Goal: Task Accomplishment & Management: Manage account settings

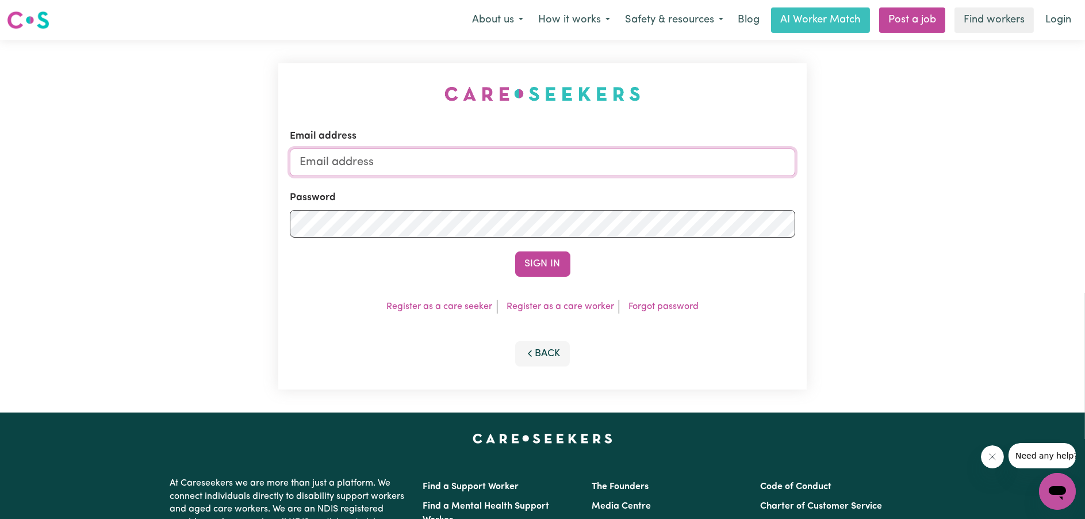
click at [577, 166] on input "Email address" at bounding box center [543, 162] width 506 height 28
type input "[EMAIL_ADDRESS][DOMAIN_NAME]"
click at [560, 261] on button "Sign In" at bounding box center [542, 263] width 55 height 25
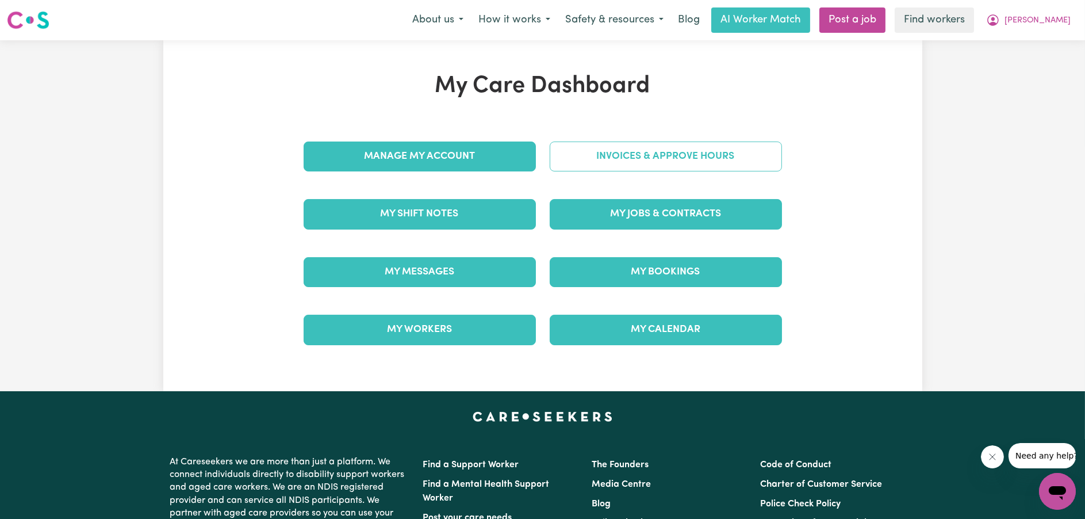
click at [629, 153] on link "Invoices & Approve Hours" at bounding box center [666, 156] width 232 height 30
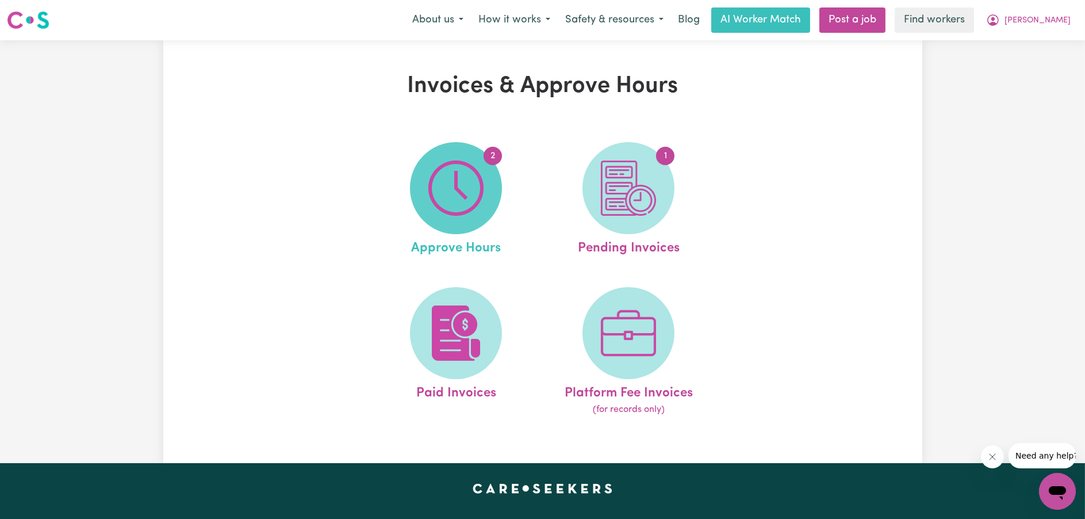
click at [468, 189] on img at bounding box center [455, 187] width 55 height 55
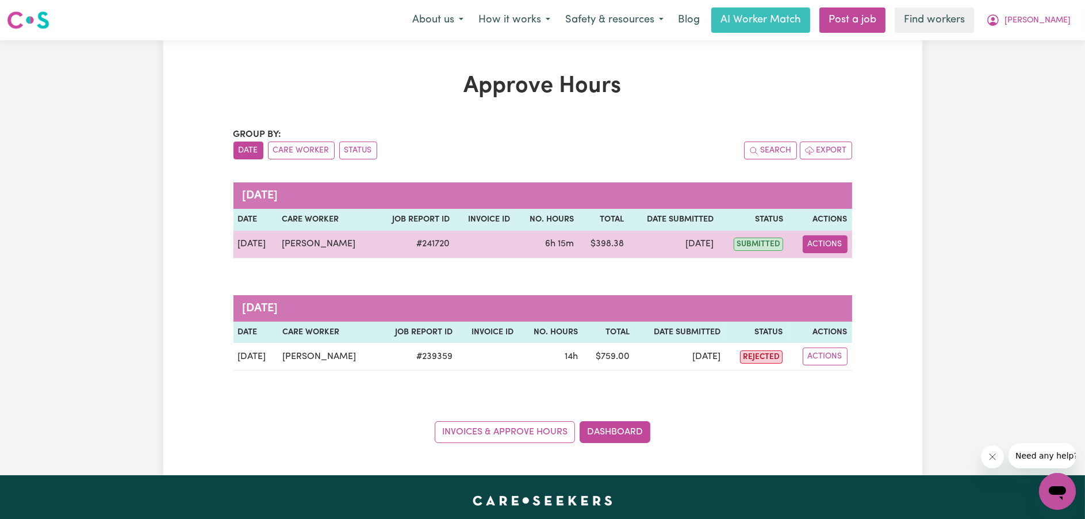
click at [825, 243] on button "Actions" at bounding box center [825, 244] width 45 height 18
click at [827, 273] on link "View Job Report" at bounding box center [854, 270] width 98 height 23
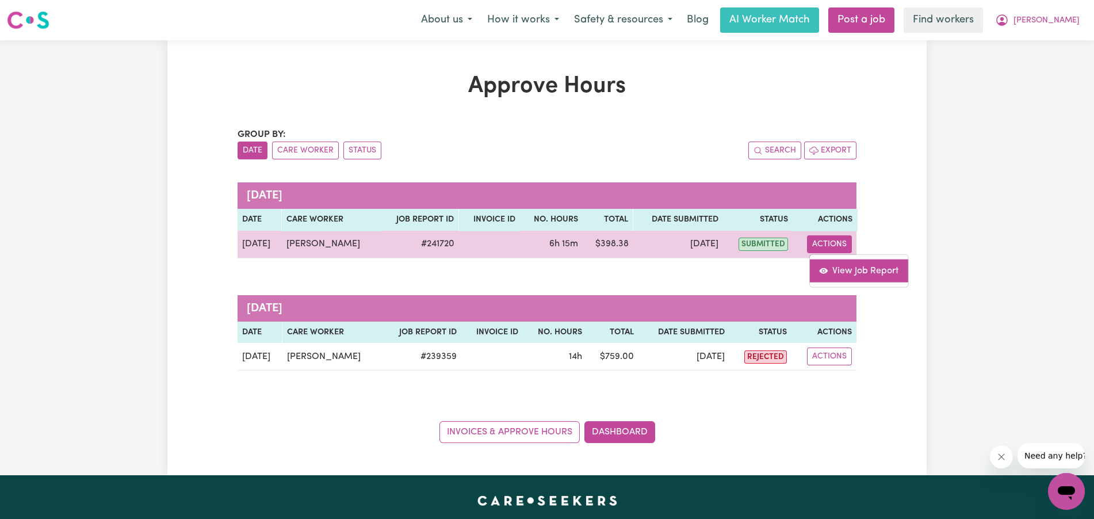
select select "pm"
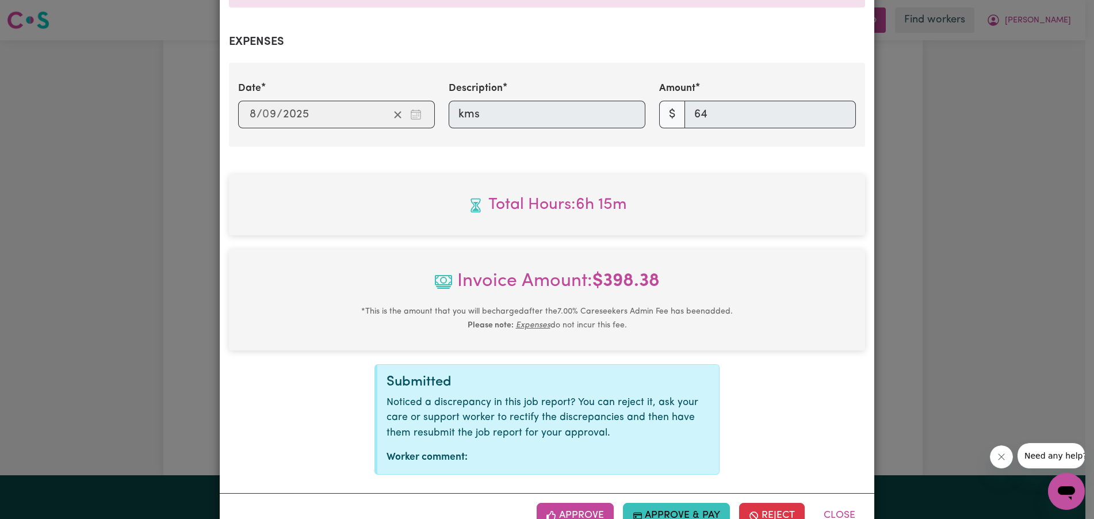
scroll to position [439, 0]
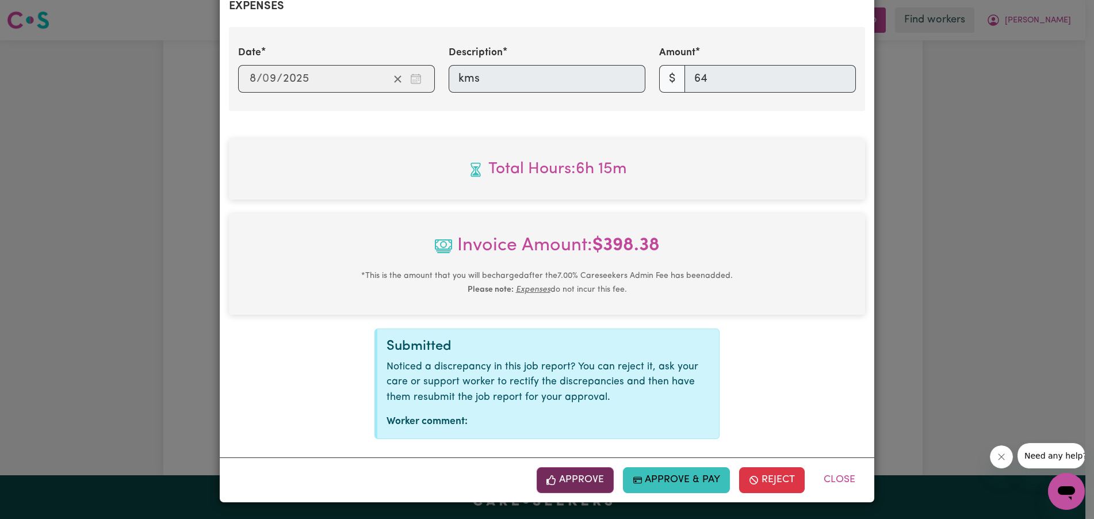
click at [588, 473] on button "Approve" at bounding box center [575, 479] width 77 height 25
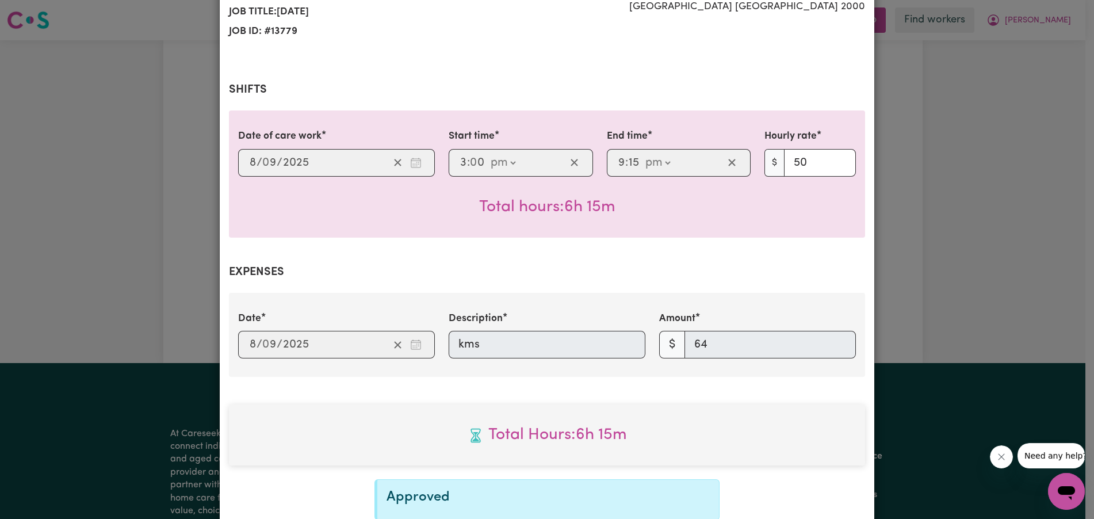
scroll to position [252, 0]
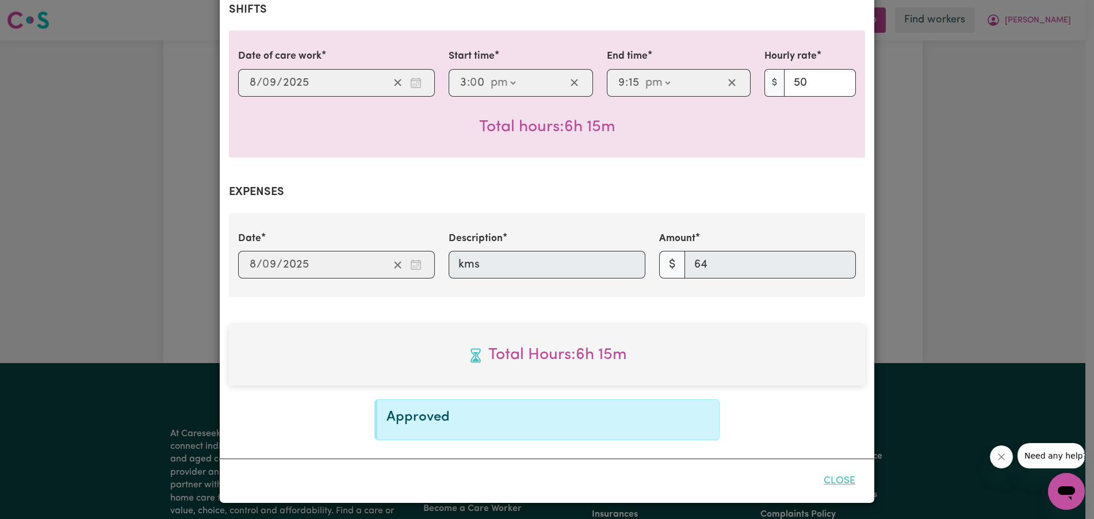
click at [824, 481] on button "Close" at bounding box center [839, 480] width 51 height 25
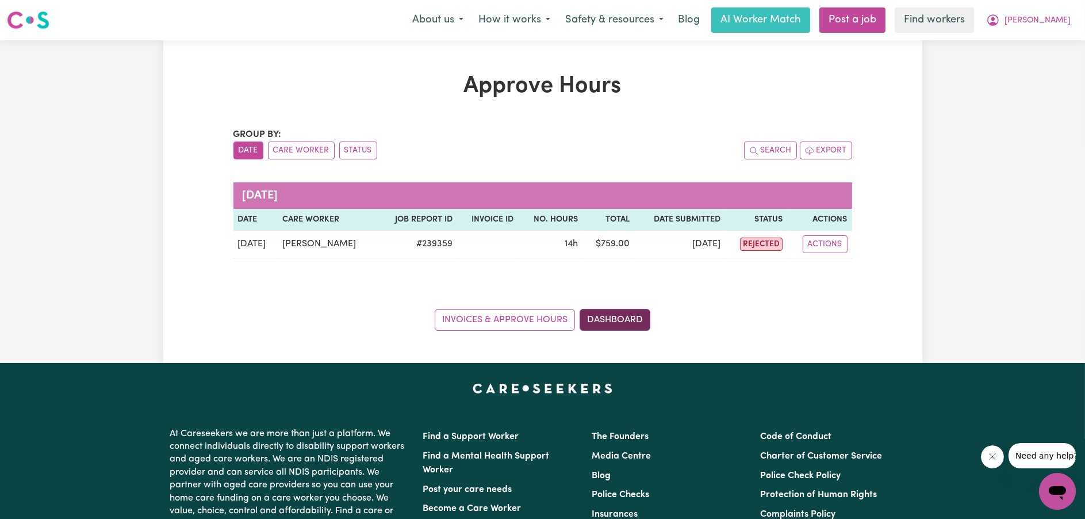
click at [619, 321] on link "Dashboard" at bounding box center [615, 320] width 71 height 22
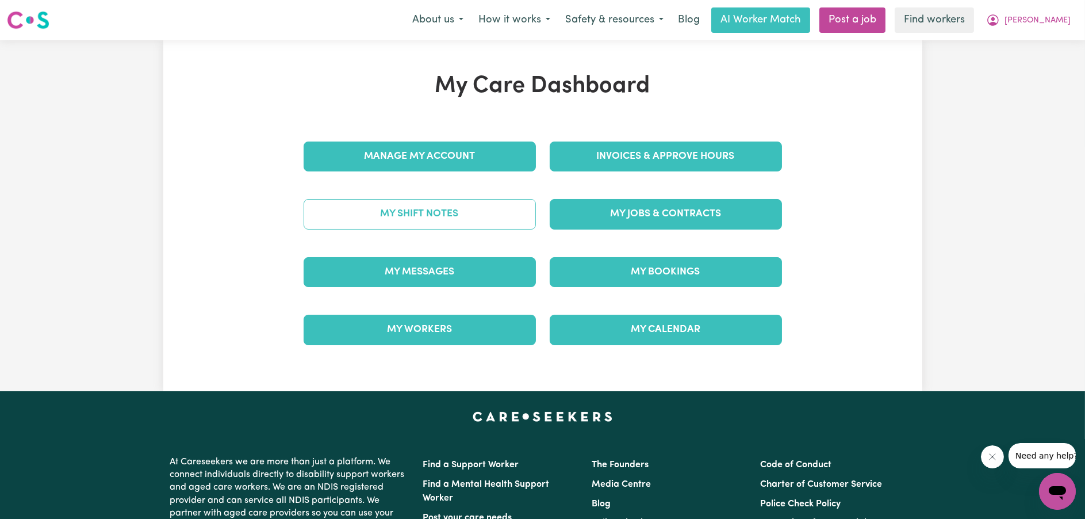
click at [467, 218] on link "My Shift Notes" at bounding box center [420, 214] width 232 height 30
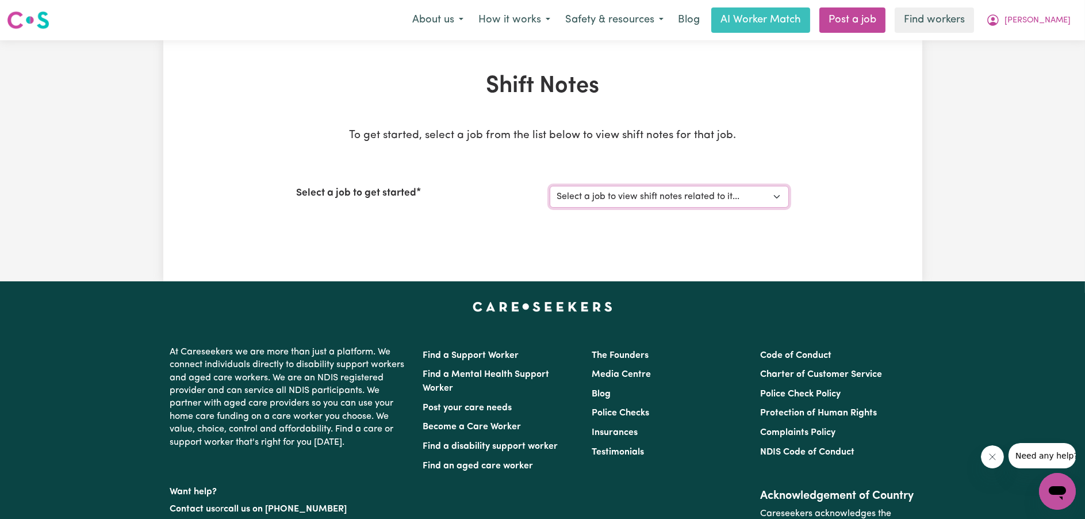
click at [667, 194] on select "Select a job to view shift notes related to it... [DATE] [[PERSON_NAME] NDIS# 4…" at bounding box center [669, 197] width 239 height 22
select select "13779"
click at [550, 186] on select "Select a job to view shift notes related to it... [DATE] [[PERSON_NAME] NDIS# 4…" at bounding box center [669, 197] width 239 height 22
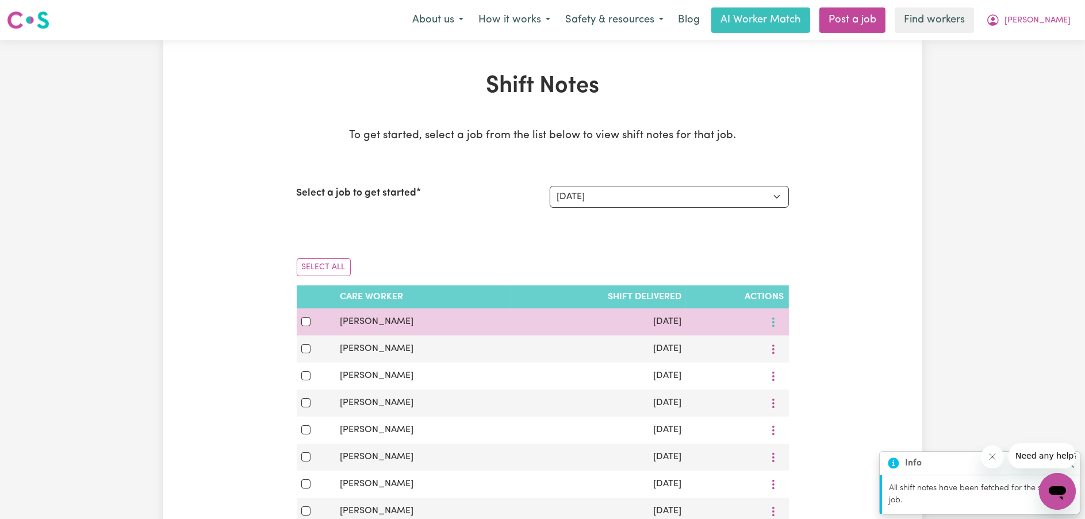
click at [771, 317] on icon "More options" at bounding box center [774, 322] width 12 height 12
click at [790, 346] on span "View Shift Note" at bounding box center [805, 348] width 63 height 9
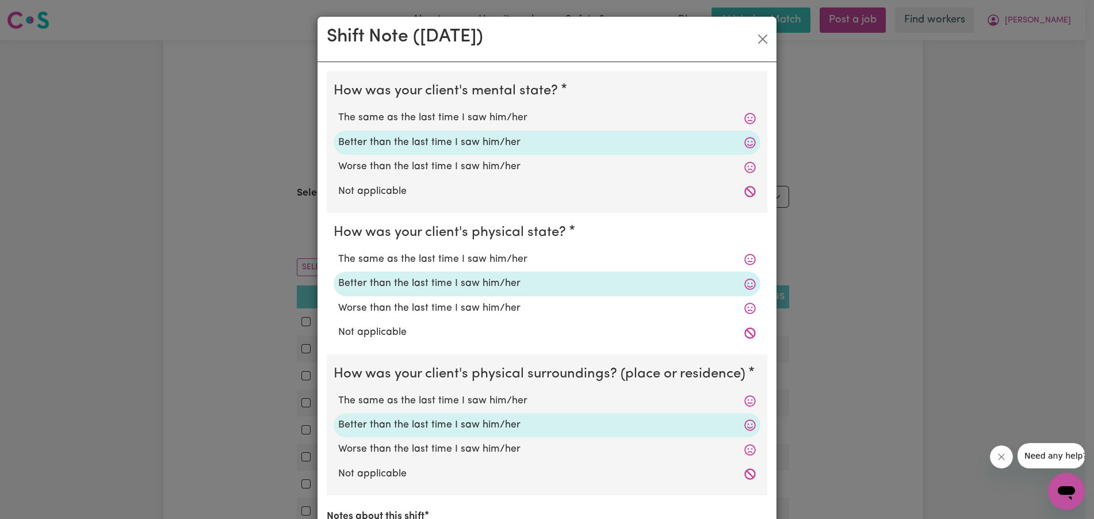
scroll to position [283, 0]
